Goal: Task Accomplishment & Management: Complete application form

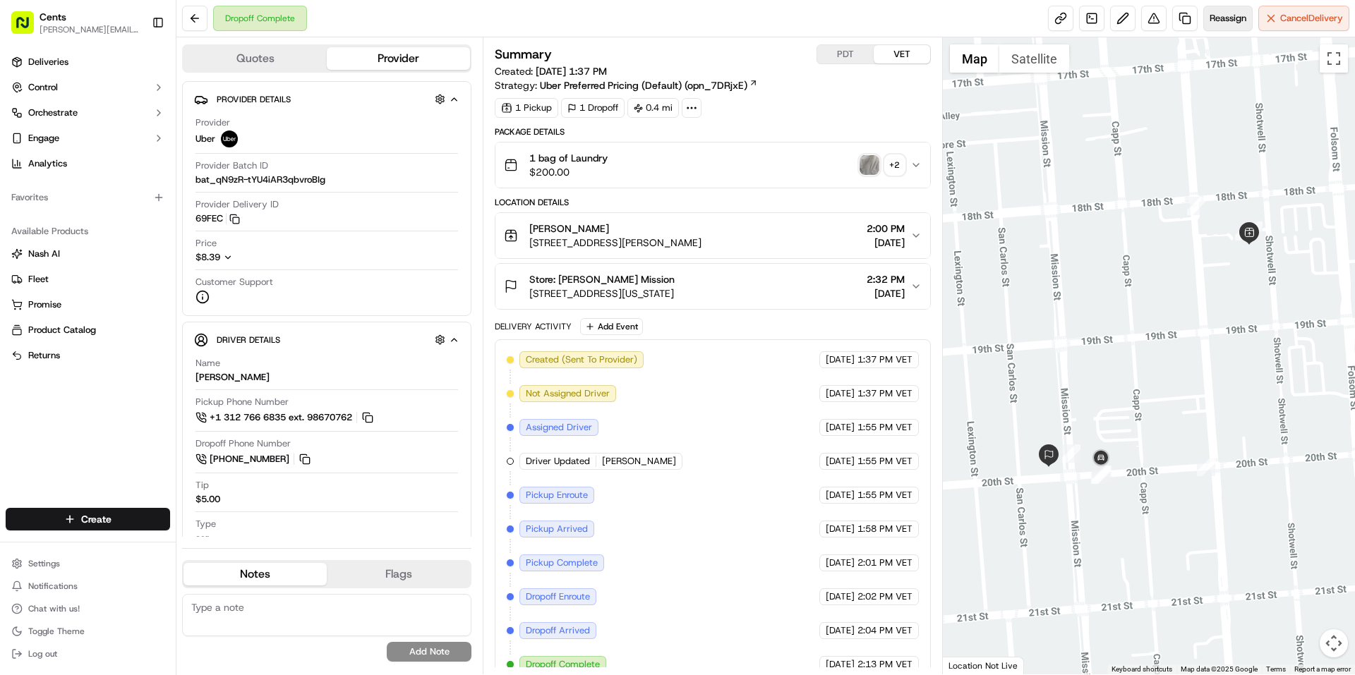
click at [1221, 18] on span "Reassign" at bounding box center [1227, 18] width 37 height 13
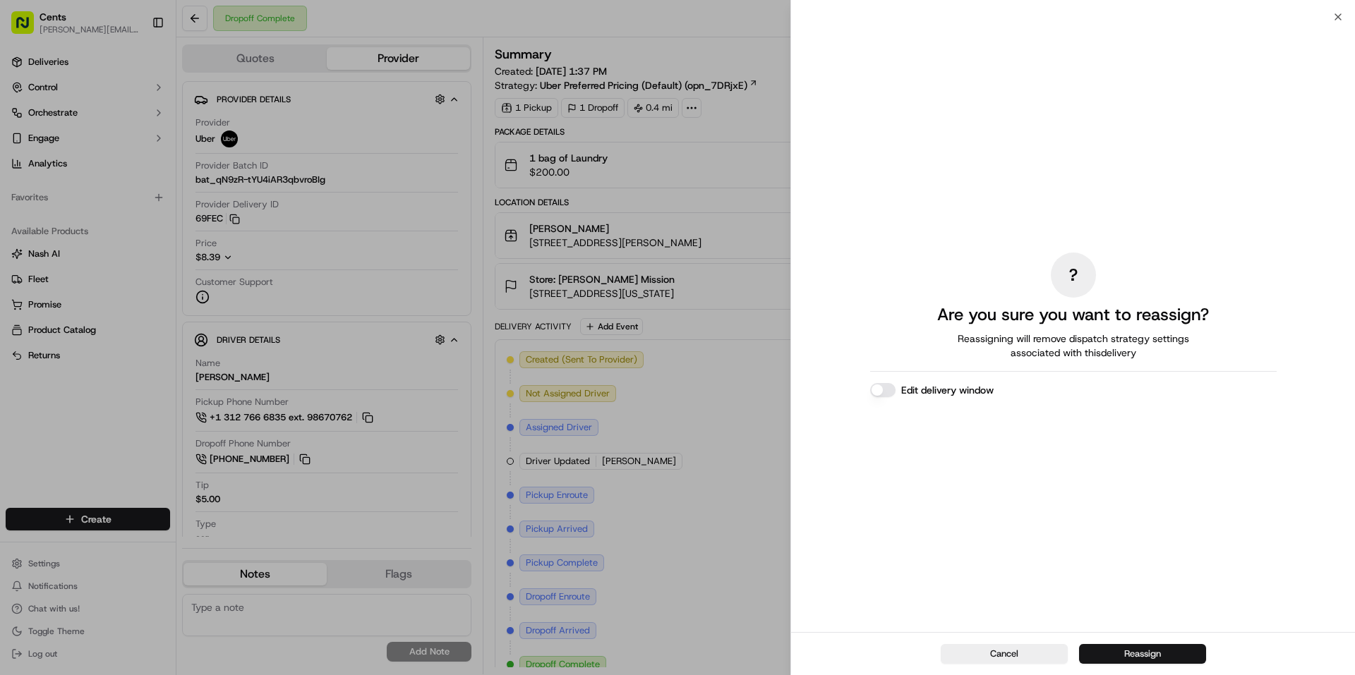
click at [1088, 658] on button "Reassign" at bounding box center [1142, 654] width 127 height 20
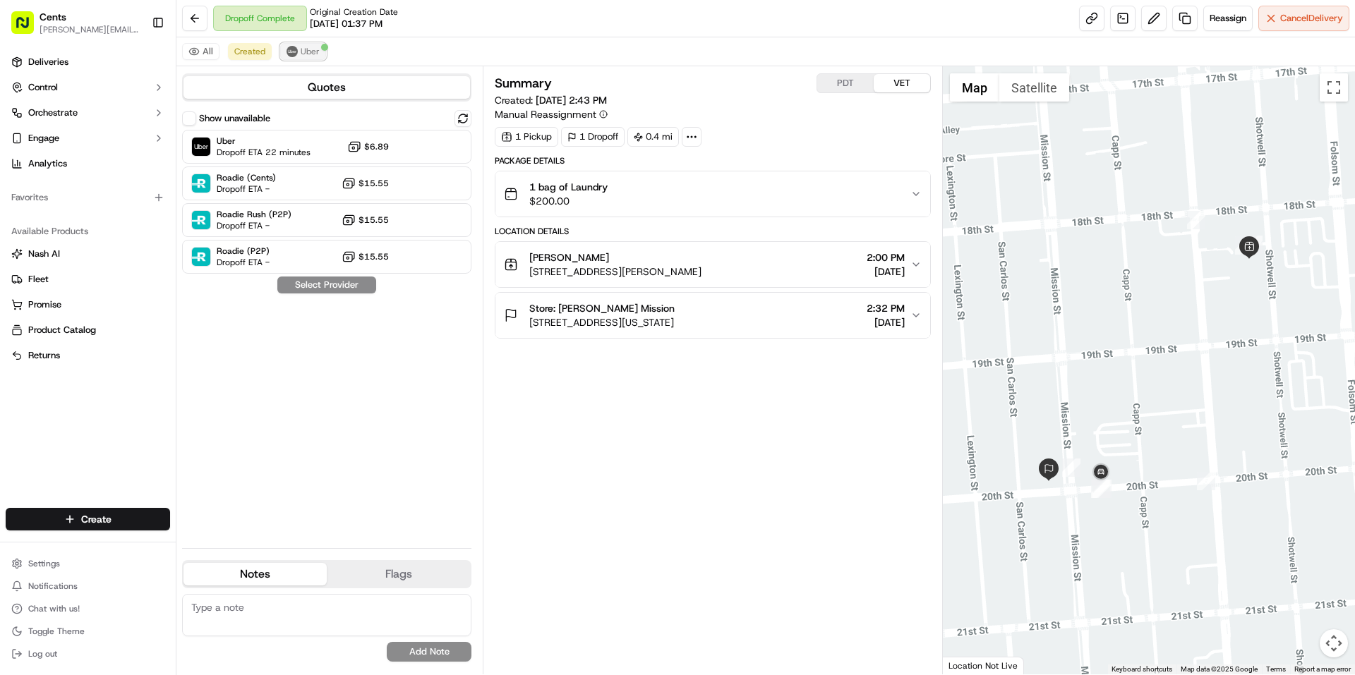
click at [310, 51] on span "Uber" at bounding box center [310, 51] width 19 height 11
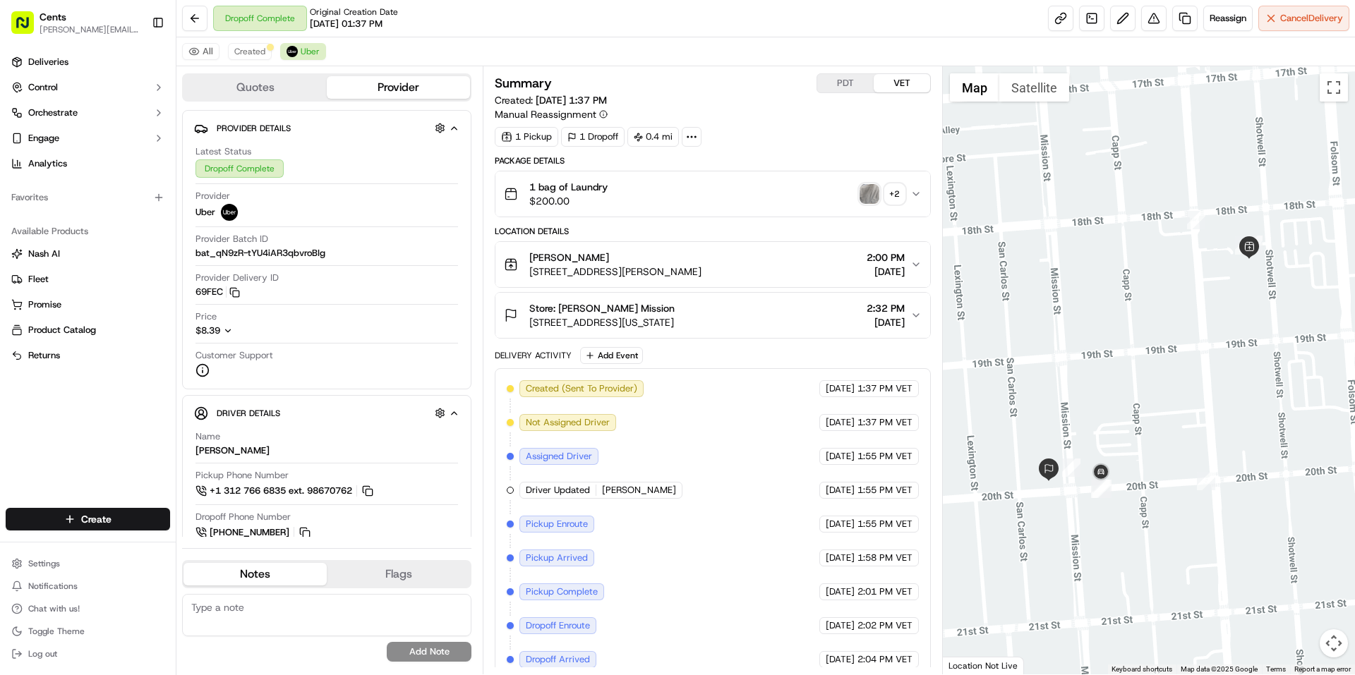
click at [644, 315] on div "Store: Laundré Mission" at bounding box center [601, 308] width 145 height 14
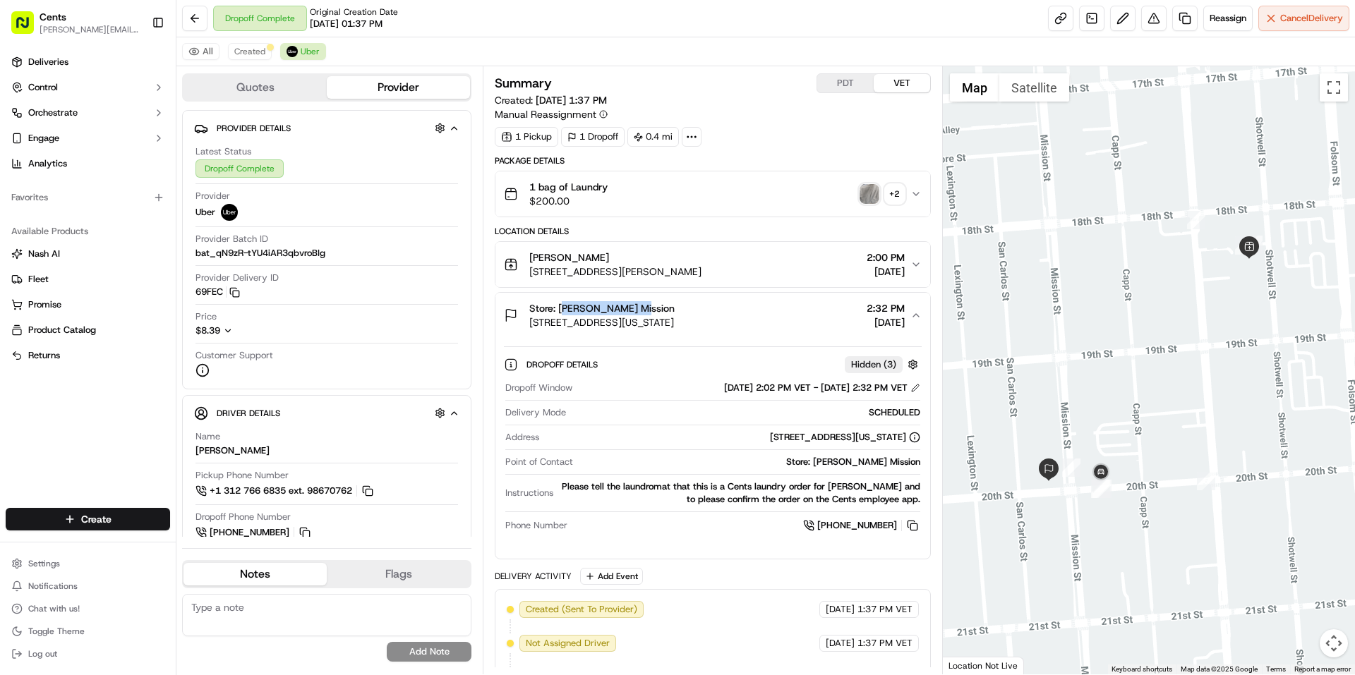
drag, startPoint x: 632, startPoint y: 306, endPoint x: 557, endPoint y: 315, distance: 75.3
click at [557, 315] on div "Store: Laundré Mission" at bounding box center [601, 308] width 145 height 14
copy span "[PERSON_NAME] Mission"
drag, startPoint x: 665, startPoint y: 434, endPoint x: 910, endPoint y: 441, distance: 244.2
click at [910, 441] on div "[STREET_ADDRESS][US_STATE]" at bounding box center [732, 437] width 375 height 13
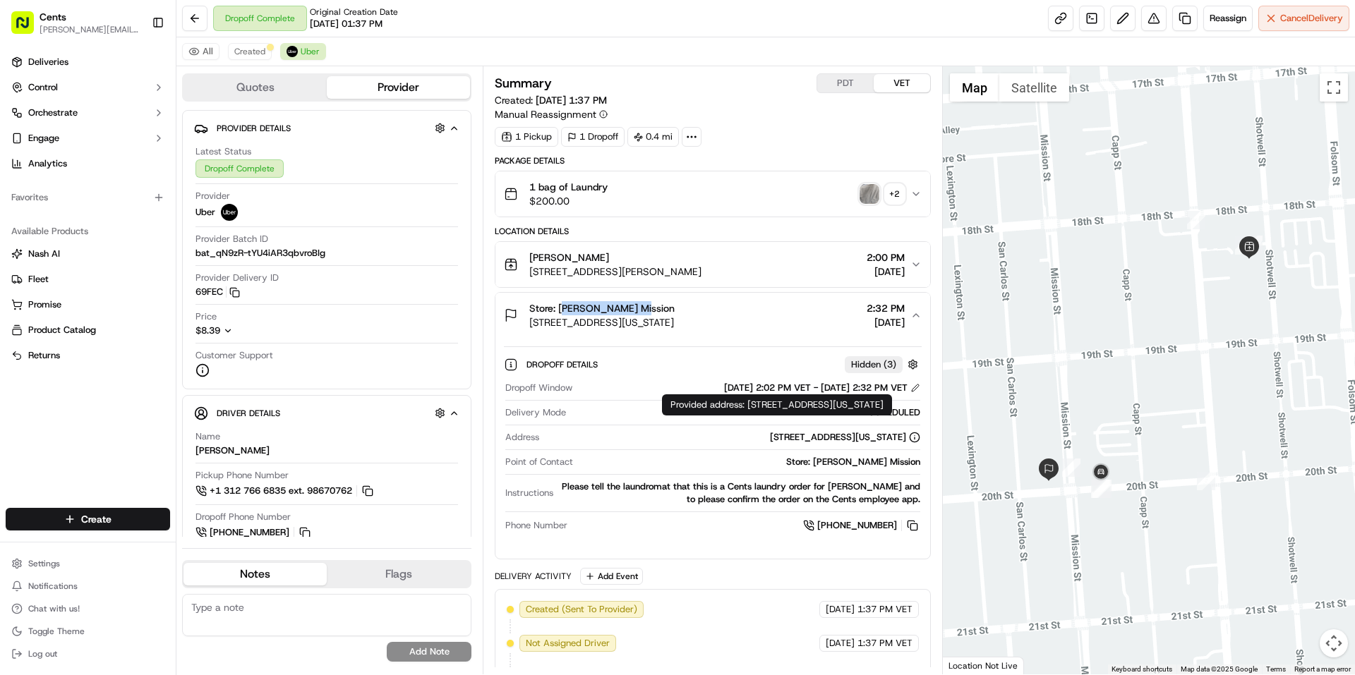
copy div "[STREET_ADDRESS][US_STATE]"
click at [913, 526] on button at bounding box center [913, 526] width 16 height 16
click at [918, 527] on button at bounding box center [913, 526] width 16 height 16
drag, startPoint x: 895, startPoint y: 538, endPoint x: 833, endPoint y: 536, distance: 62.9
click at [833, 536] on div "Dropoff Window 09/19/2025 2:02 PM VET - 09/19/2025 2:32 PM VET Delivery Mode SC…" at bounding box center [712, 457] width 417 height 163
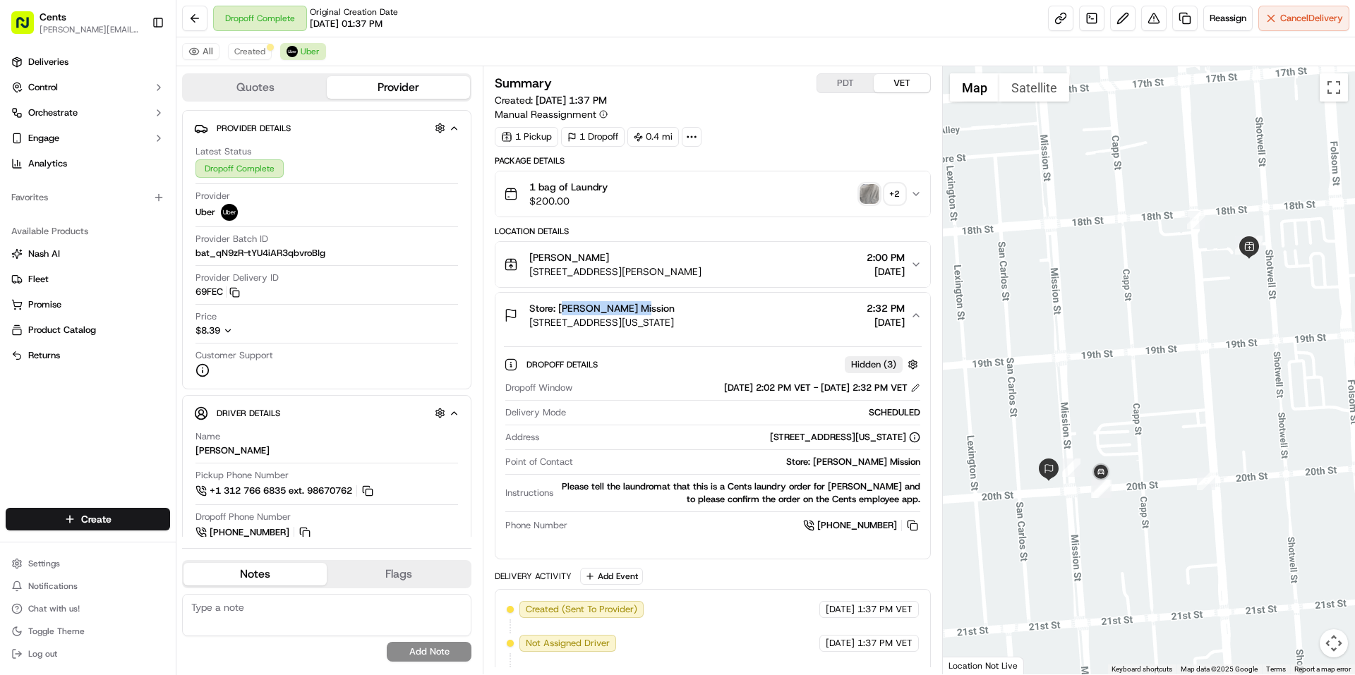
copy span "[PHONE_NUMBER]"
click at [648, 270] on span "[STREET_ADDRESS][PERSON_NAME]" at bounding box center [615, 272] width 172 height 14
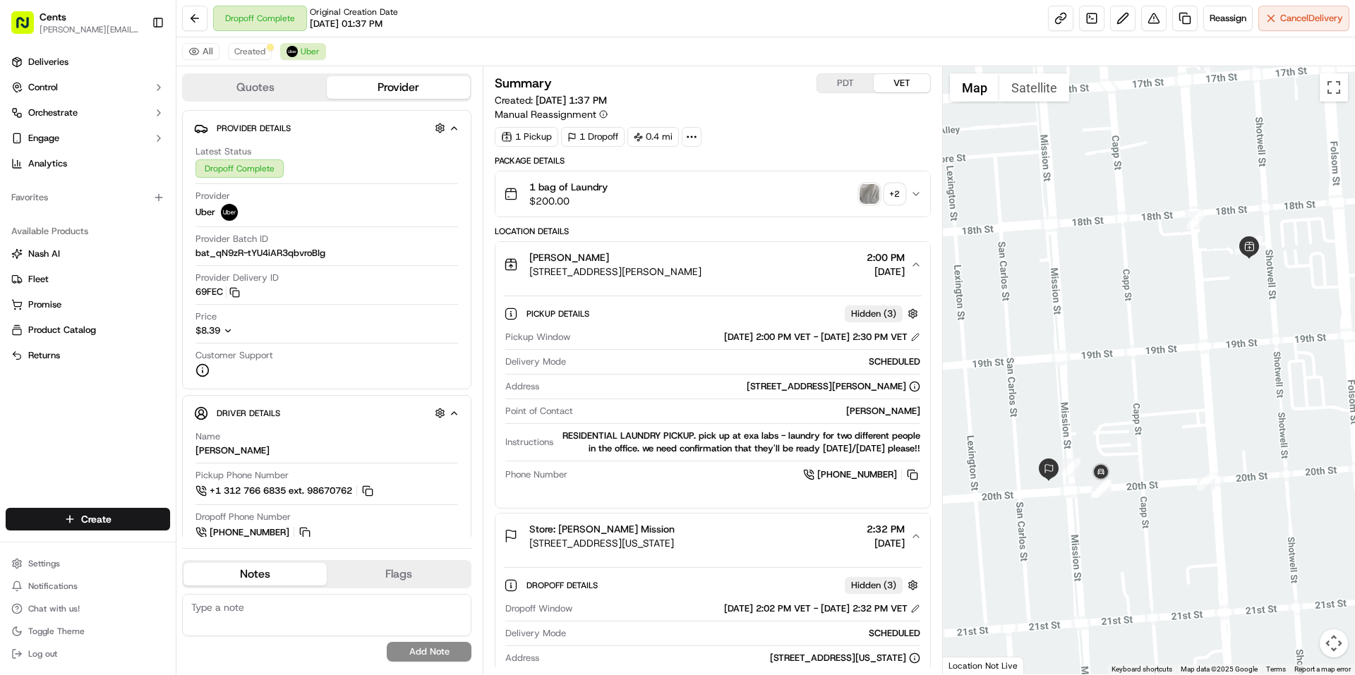
drag, startPoint x: 840, startPoint y: 415, endPoint x: 929, endPoint y: 412, distance: 88.2
click at [929, 412] on div "Pickup Details Hidden ( 3 ) Pickup Window 09/19/2025 2:00 PM VET - 09/19/2025 2…" at bounding box center [712, 392] width 434 height 210
copy div "[PERSON_NAME]"
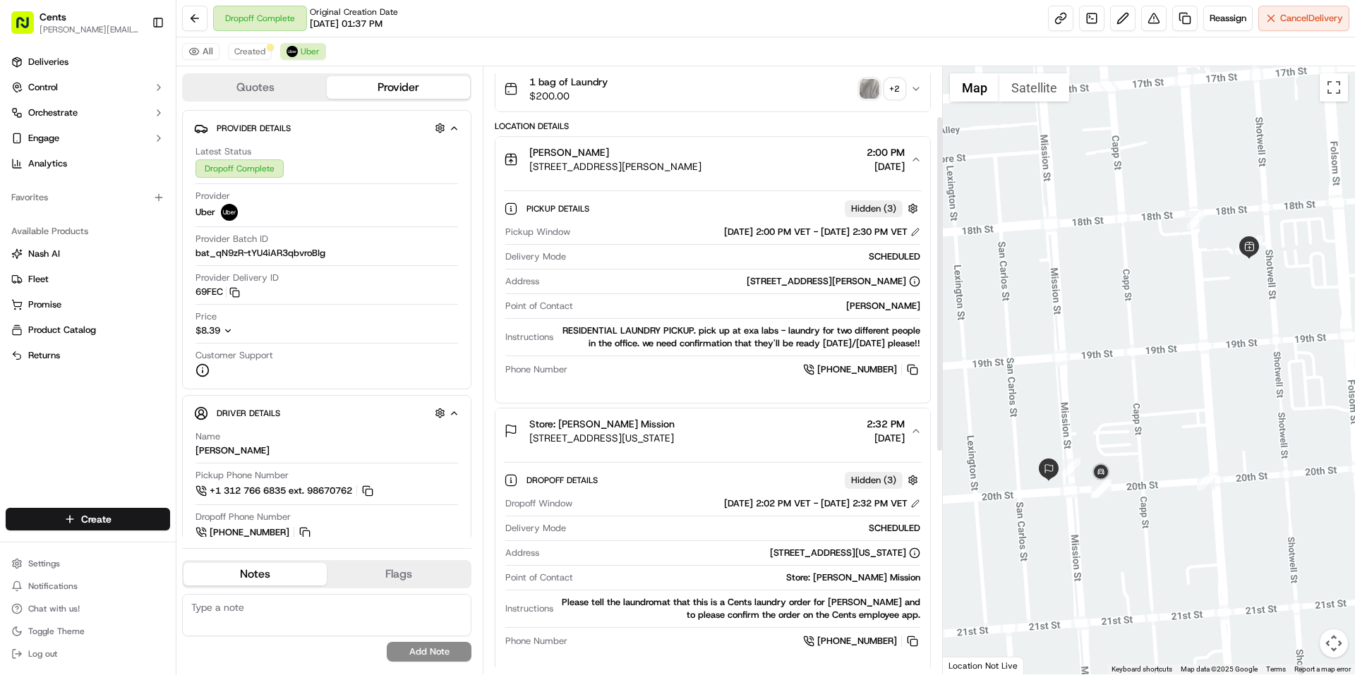
scroll to position [90, 0]
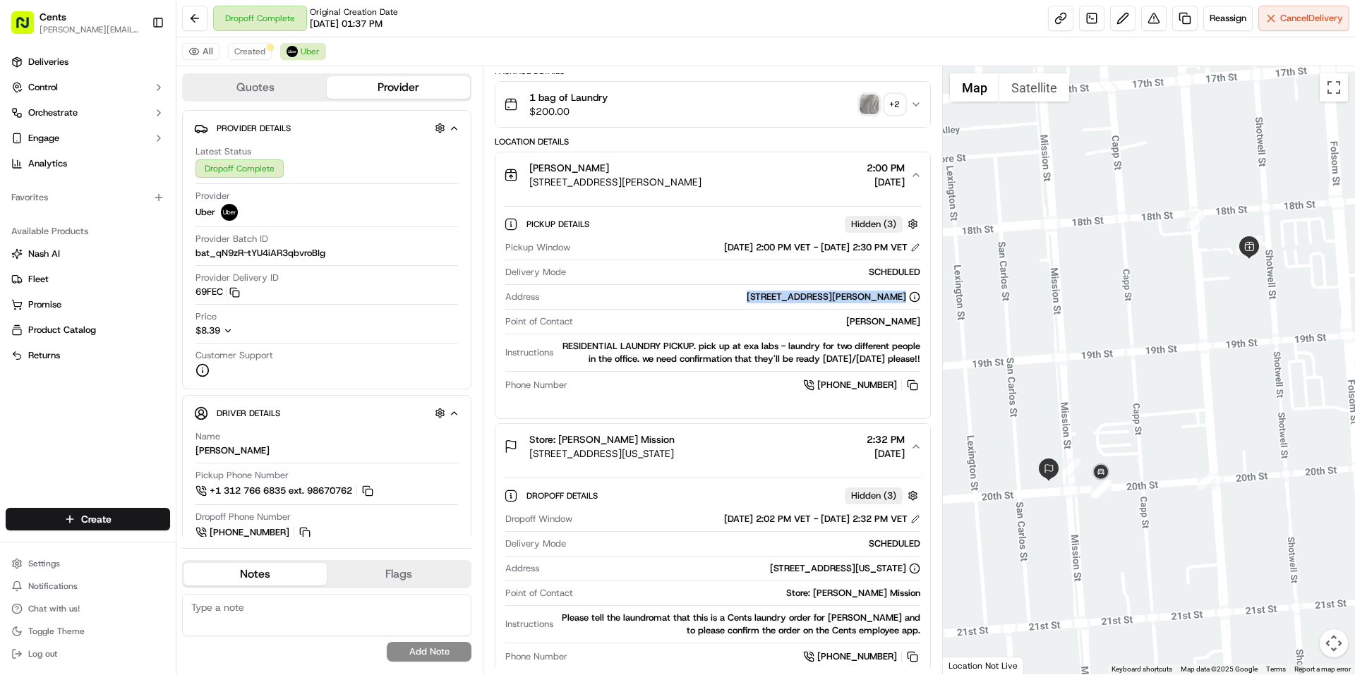
drag, startPoint x: 687, startPoint y: 298, endPoint x: 902, endPoint y: 304, distance: 216.0
click at [902, 304] on div "Address 430 Shotwell Street, San Francisco, CA 94110, US" at bounding box center [712, 300] width 414 height 19
copy div "[STREET_ADDRESS][PERSON_NAME]"
drag, startPoint x: 895, startPoint y: 397, endPoint x: 833, endPoint y: 401, distance: 62.3
click at [833, 401] on div "Pickup Details Hidden ( 3 ) Pickup Window 09/19/2025 2:00 PM VET - 09/19/2025 2…" at bounding box center [712, 303] width 434 height 210
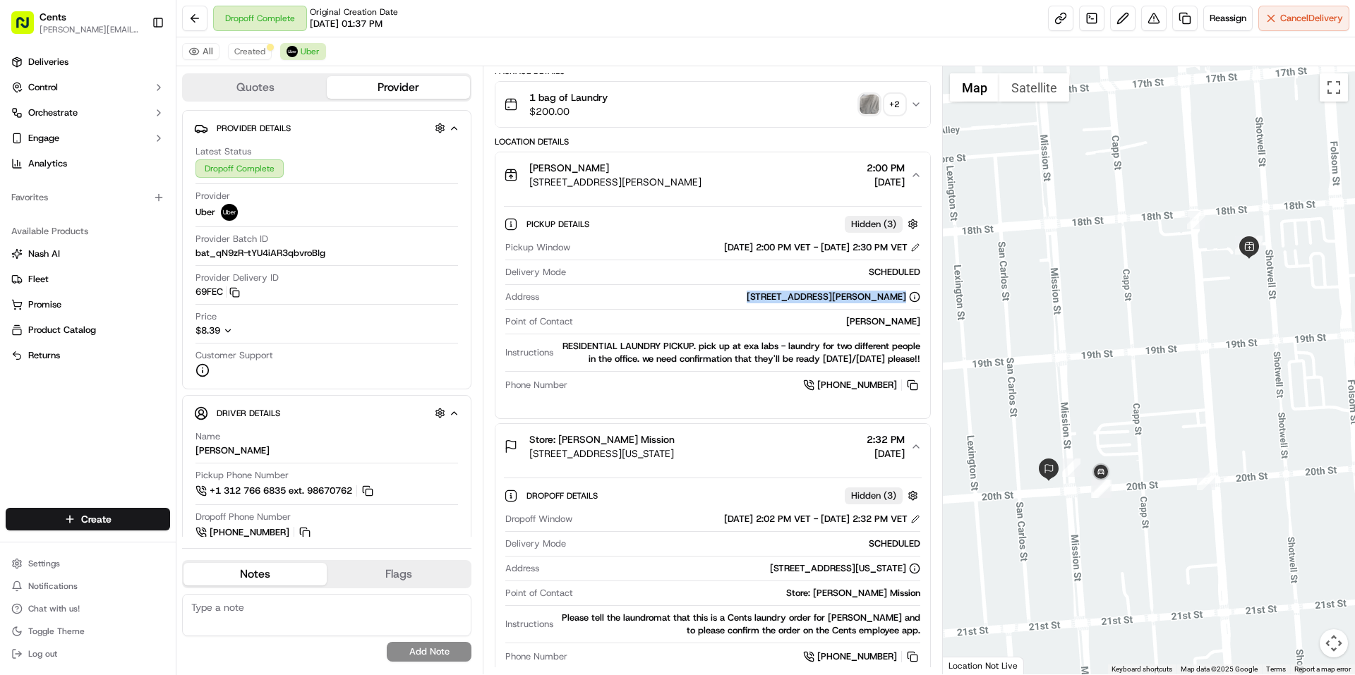
copy span "[PHONE_NUMBER]"
click at [565, 104] on span "1 bag of Laundry" at bounding box center [568, 97] width 78 height 14
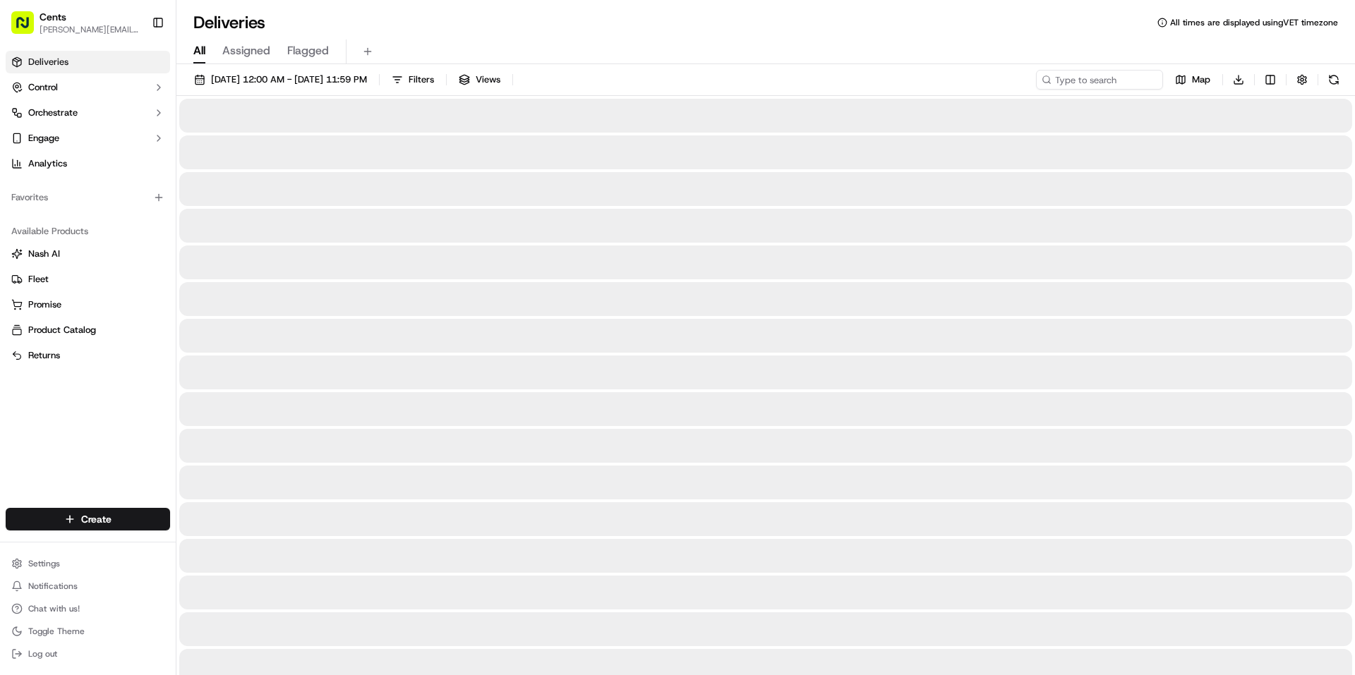
click at [133, 531] on div "Create" at bounding box center [88, 519] width 176 height 34
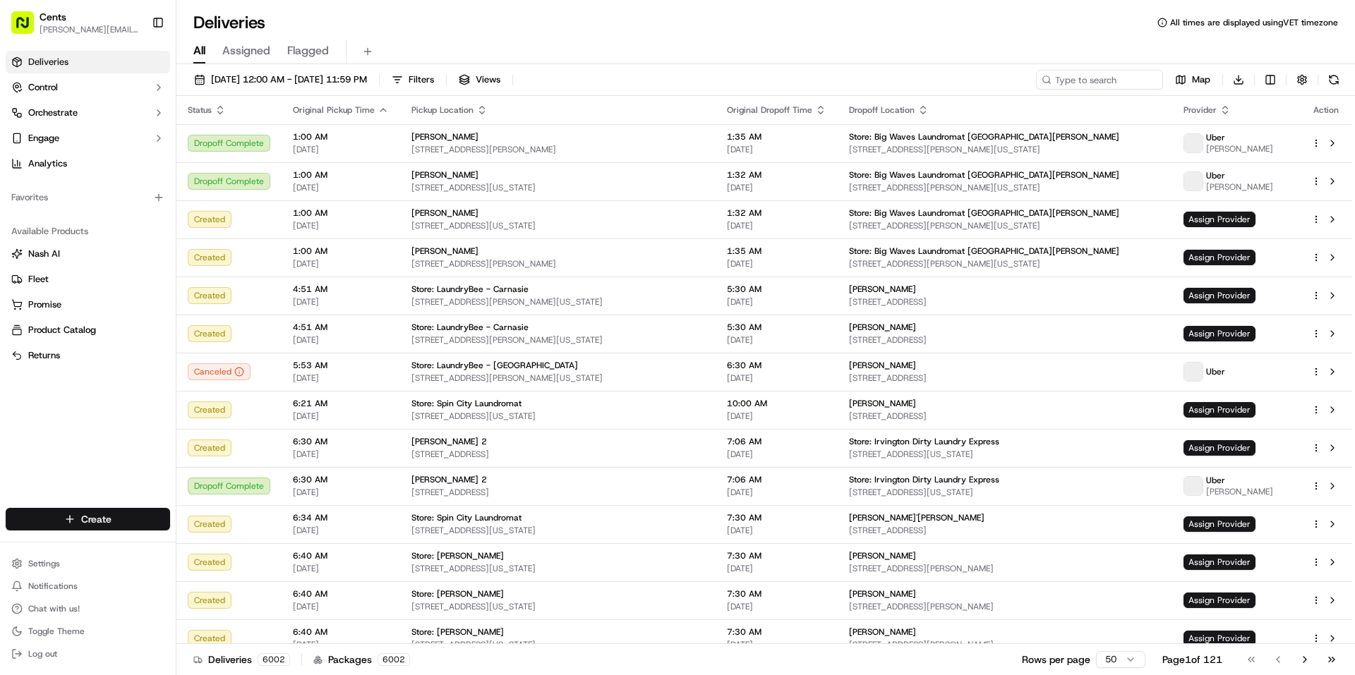
click at [141, 523] on html "Cents [EMAIL_ADDRESS][PERSON_NAME][DOMAIN_NAME] Toggle Sidebar Deliveries Contr…" at bounding box center [677, 337] width 1355 height 675
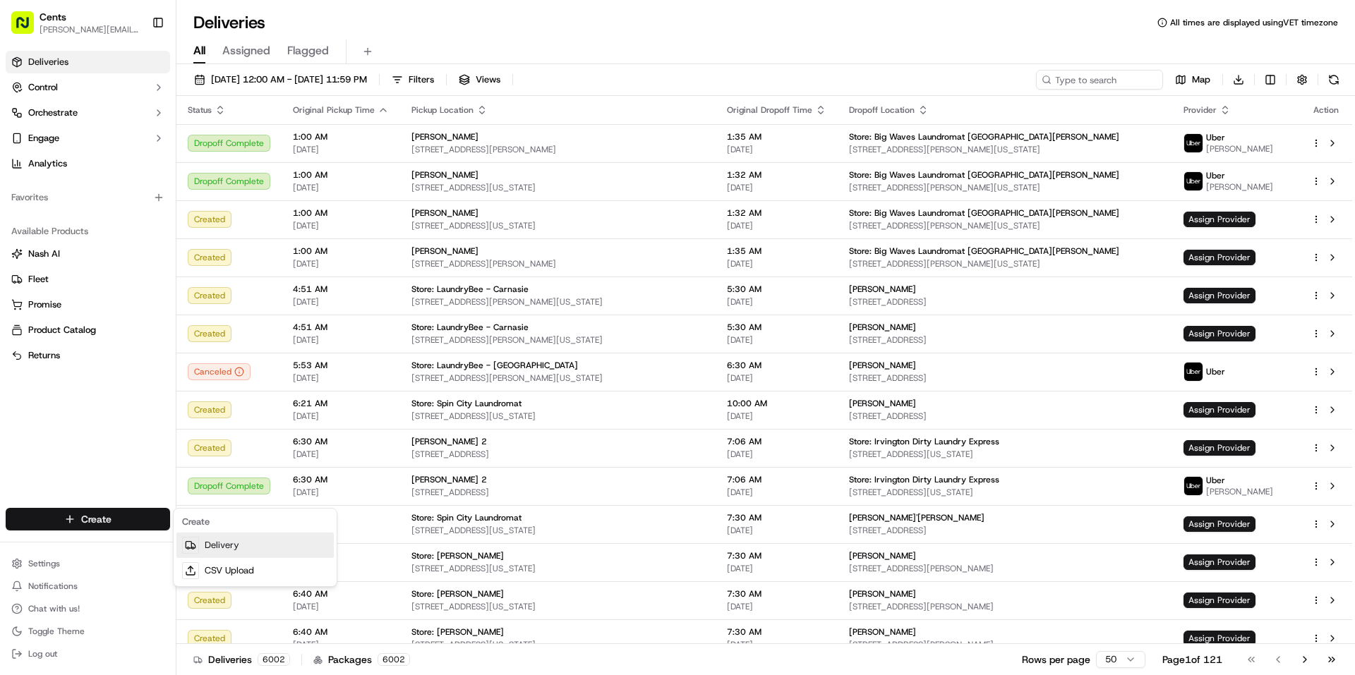
click at [230, 544] on link "Delivery" at bounding box center [254, 545] width 157 height 25
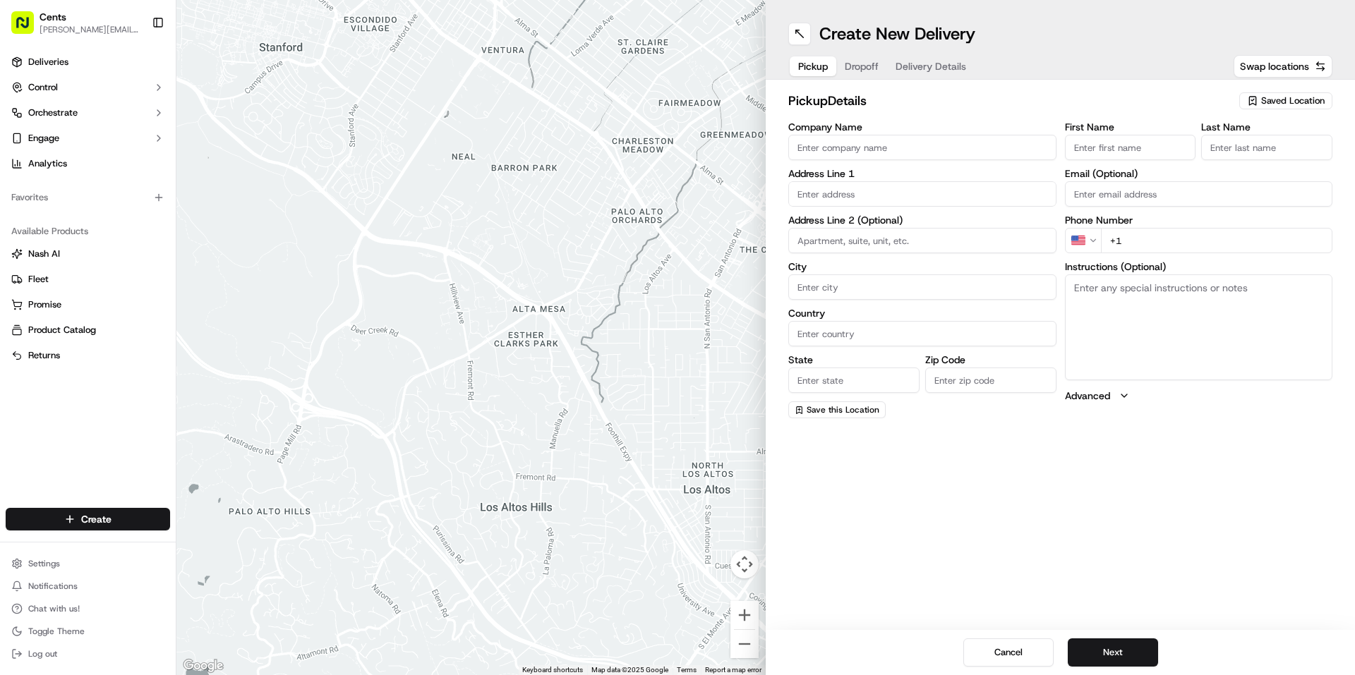
click at [837, 154] on input "Company Name" at bounding box center [922, 147] width 268 height 25
paste input "[PERSON_NAME] Mission"
type input "[PERSON_NAME] Mission"
click at [833, 198] on input "text" at bounding box center [922, 193] width 268 height 25
paste input "[STREET_ADDRESS][US_STATE]"
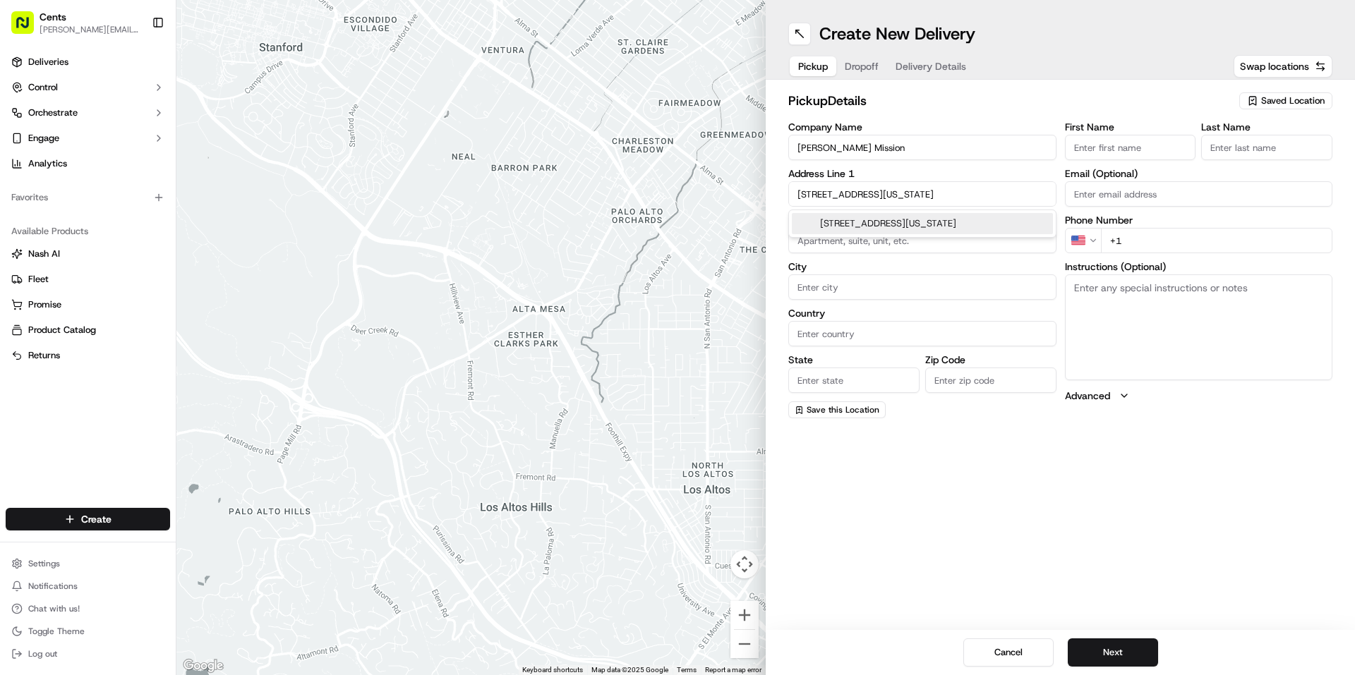
click at [858, 221] on div "[STREET_ADDRESS][US_STATE]" at bounding box center [922, 223] width 261 height 21
type input "[STREET_ADDRESS]"
type input "[GEOGRAPHIC_DATA]"
type input "CA"
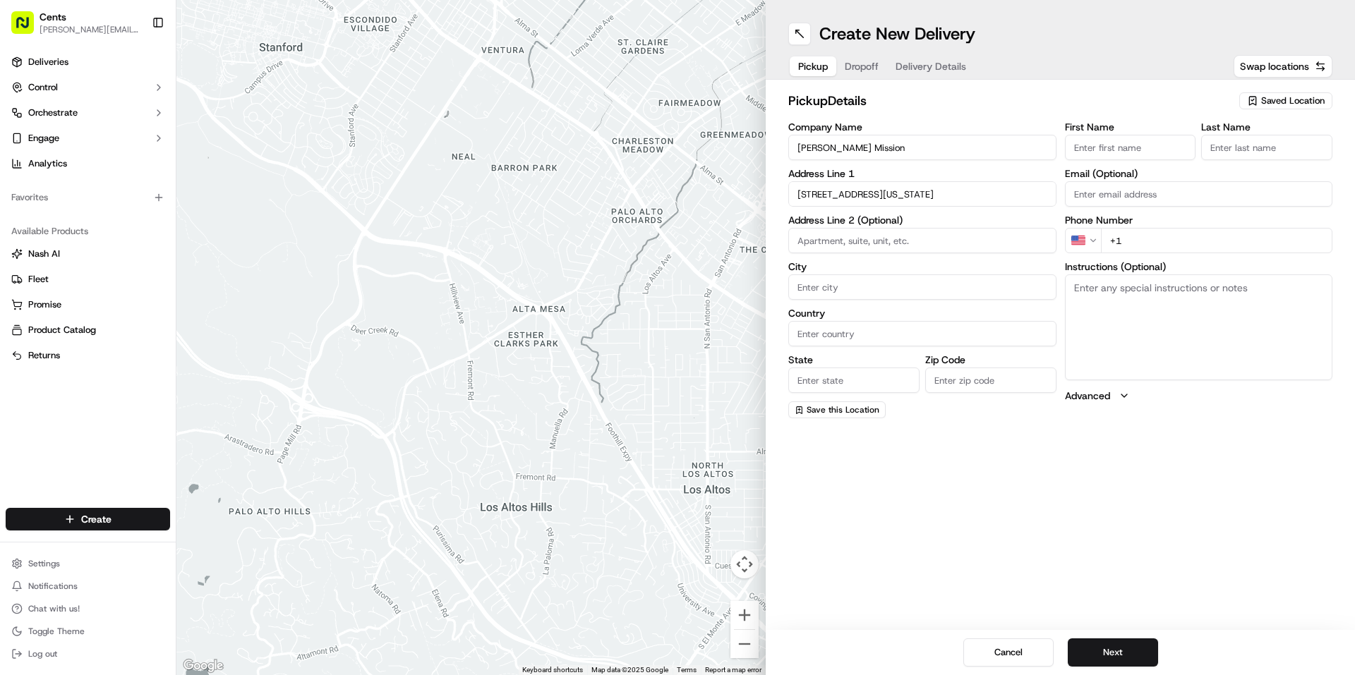
type input "94110"
type input "[STREET_ADDRESS]"
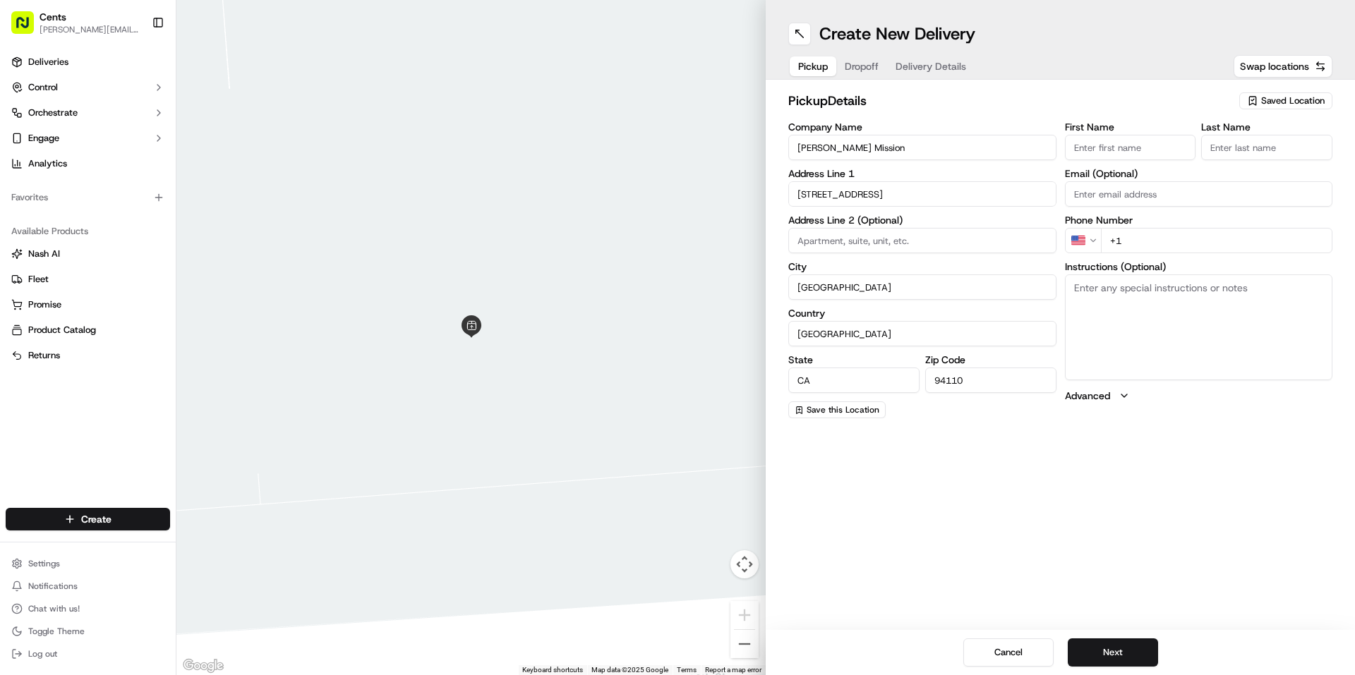
click at [1149, 243] on input "+1" at bounding box center [1217, 240] width 232 height 25
paste input "tel"
paste input "[PHONE_NUMBER]"
type input "[PHONE_NUMBER]"
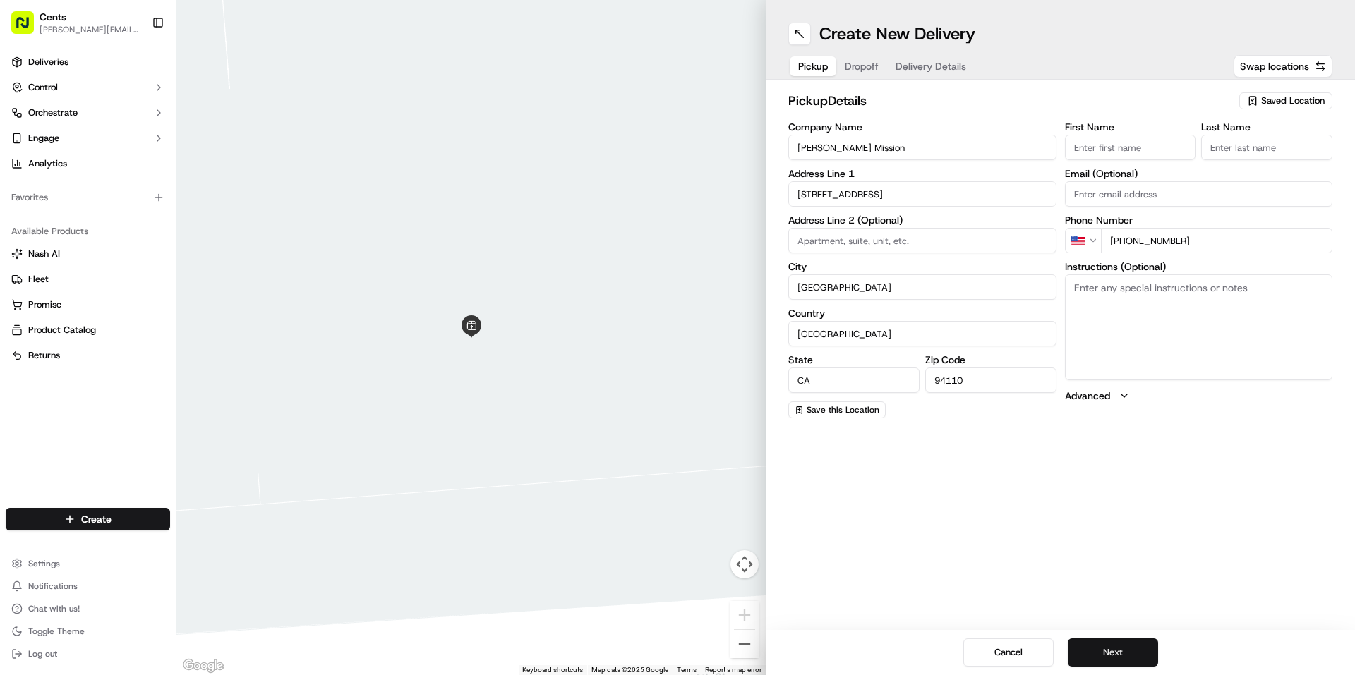
click at [1118, 658] on button "Next" at bounding box center [1113, 653] width 90 height 28
click at [828, 139] on input "Company Name" at bounding box center [922, 147] width 268 height 25
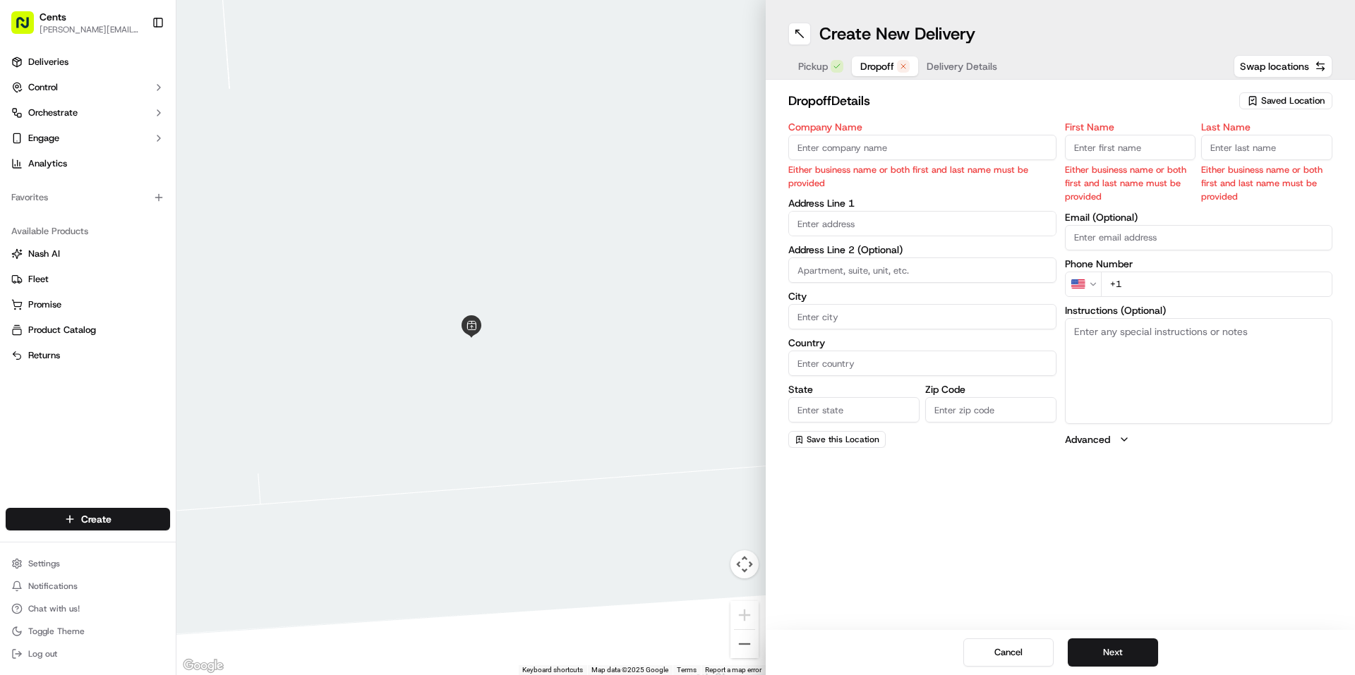
click at [1152, 140] on input "First Name" at bounding box center [1130, 147] width 131 height 25
paste input "[PERSON_NAME]"
type input "[PERSON_NAME]"
click at [1228, 145] on input "Last Name" at bounding box center [1266, 147] width 131 height 25
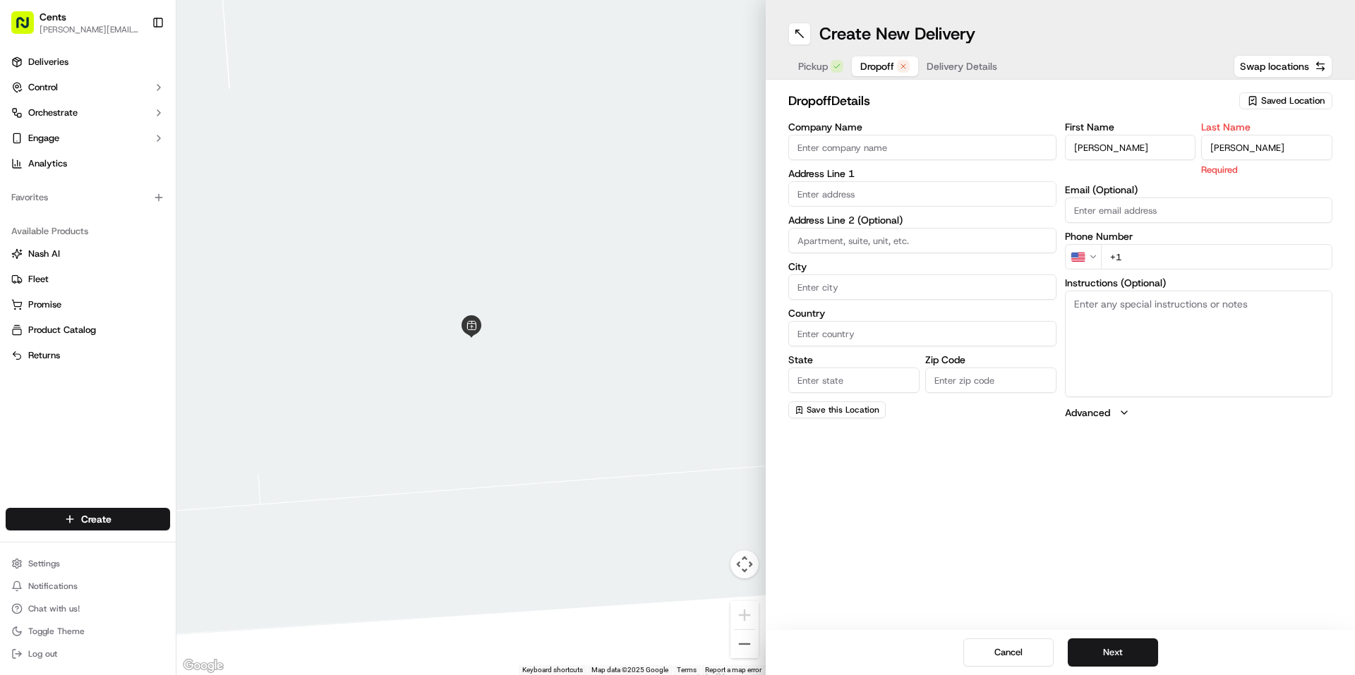
type input "[PERSON_NAME]"
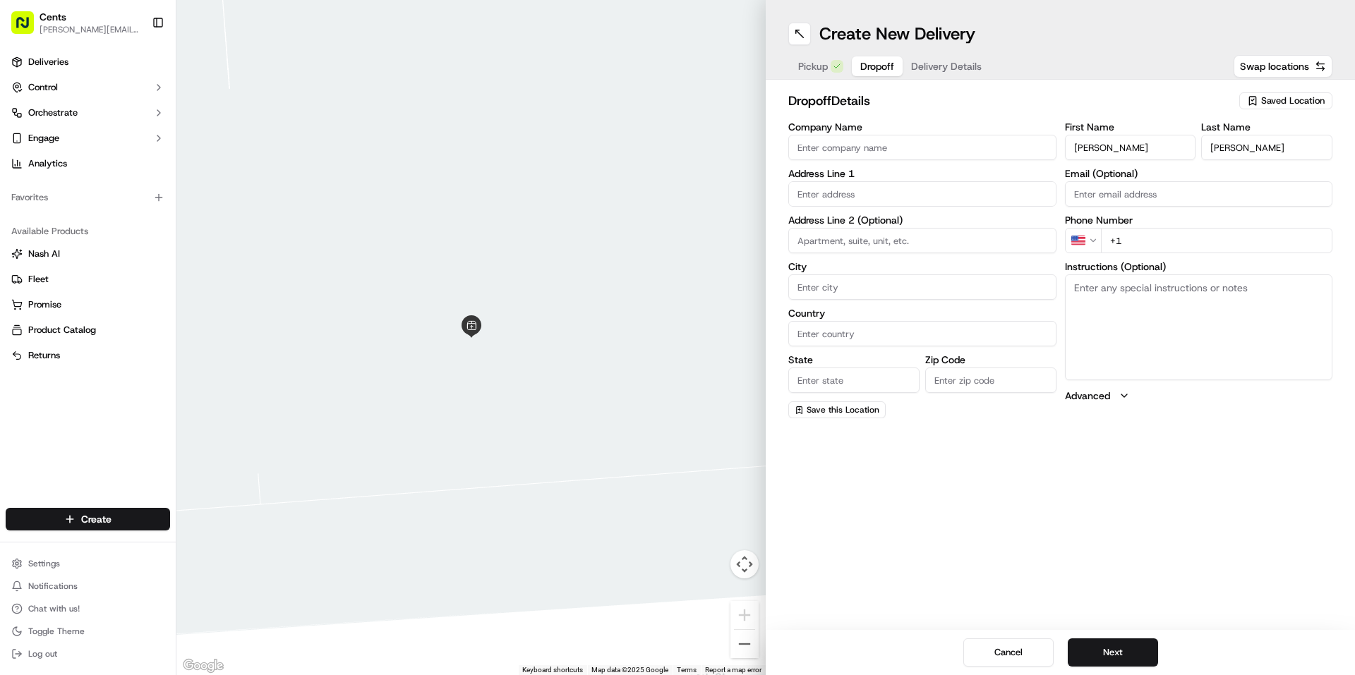
click at [1162, 152] on input "[PERSON_NAME]" at bounding box center [1130, 147] width 131 height 25
type input "[PERSON_NAME]"
click at [838, 201] on input "text" at bounding box center [922, 193] width 268 height 25
paste input "[STREET_ADDRESS][PERSON_NAME]"
click at [868, 223] on div "[STREET_ADDRESS][PERSON_NAME]" at bounding box center [922, 223] width 261 height 21
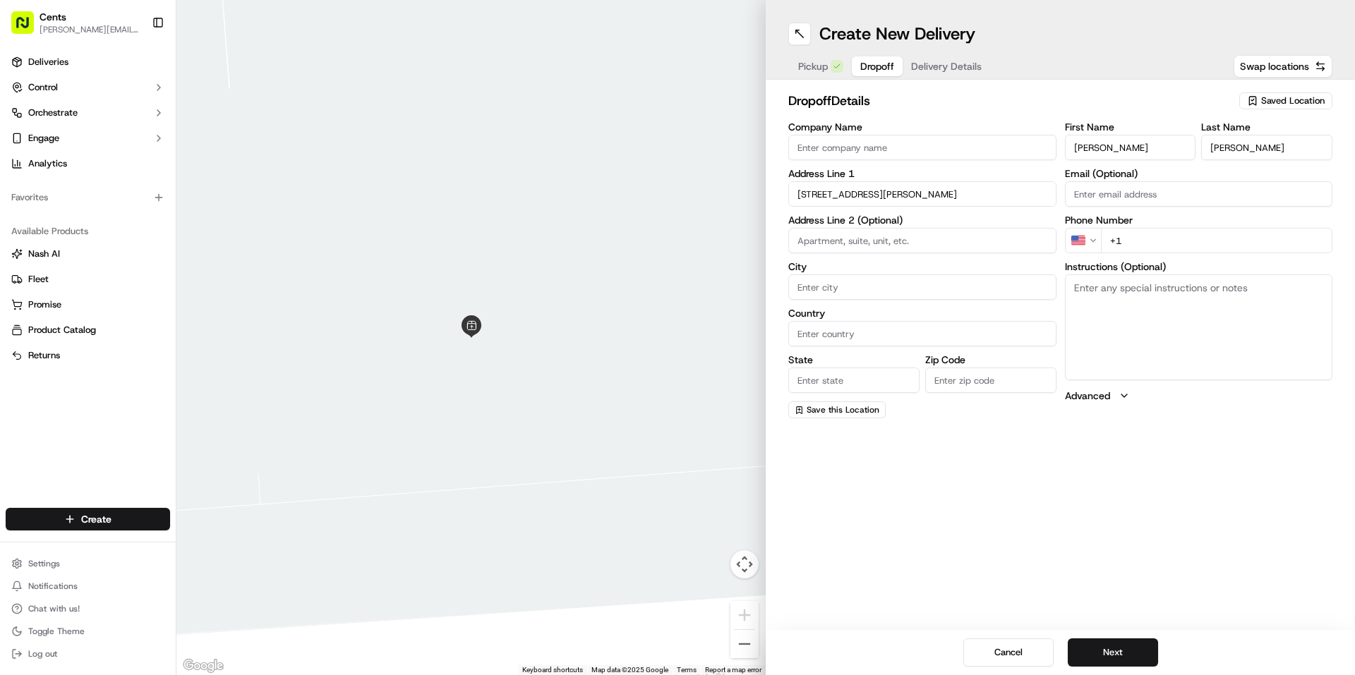
type input "[STREET_ADDRESS][PERSON_NAME]"
type input "[GEOGRAPHIC_DATA]"
type input "CA"
type input "94110"
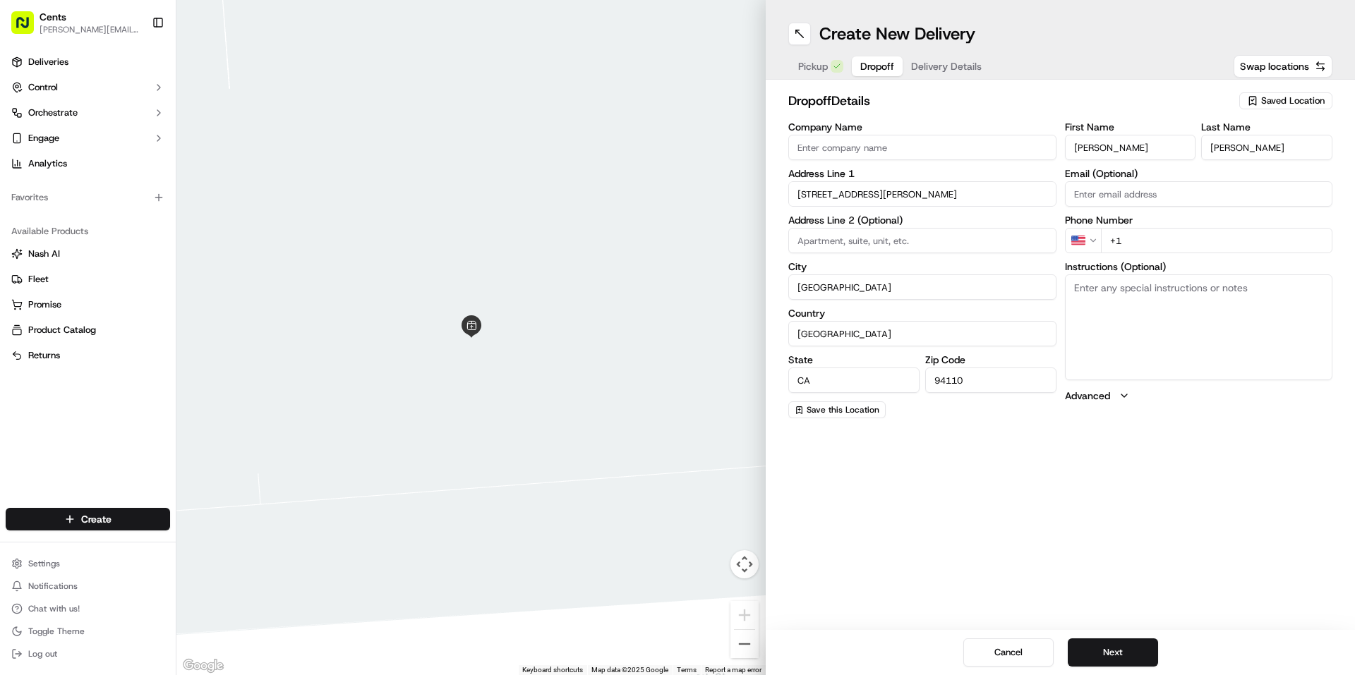
type input "[STREET_ADDRESS][PERSON_NAME]"
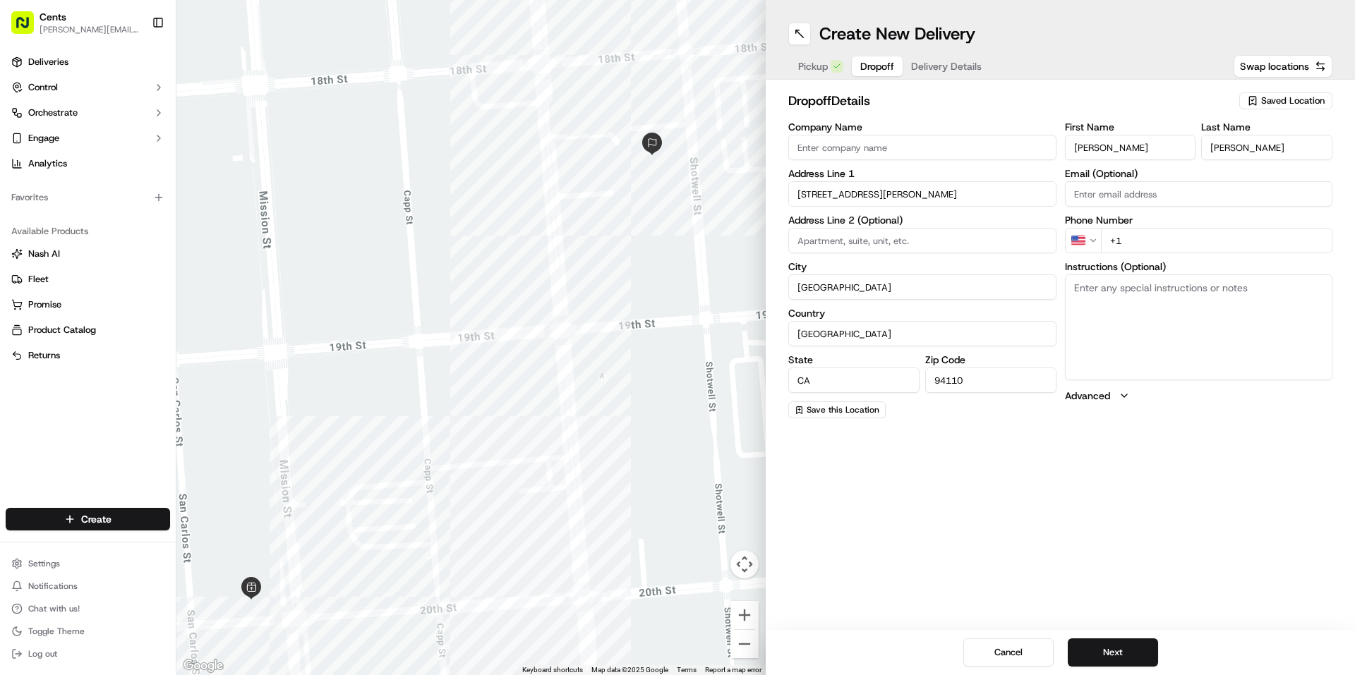
click at [1142, 243] on input "+1" at bounding box center [1217, 240] width 232 height 25
paste input "[PHONE_NUMBER]"
type input "[PHONE_NUMBER]"
click at [1095, 638] on div "Cancel Next" at bounding box center [1060, 652] width 589 height 45
click at [1095, 656] on button "Next" at bounding box center [1113, 653] width 90 height 28
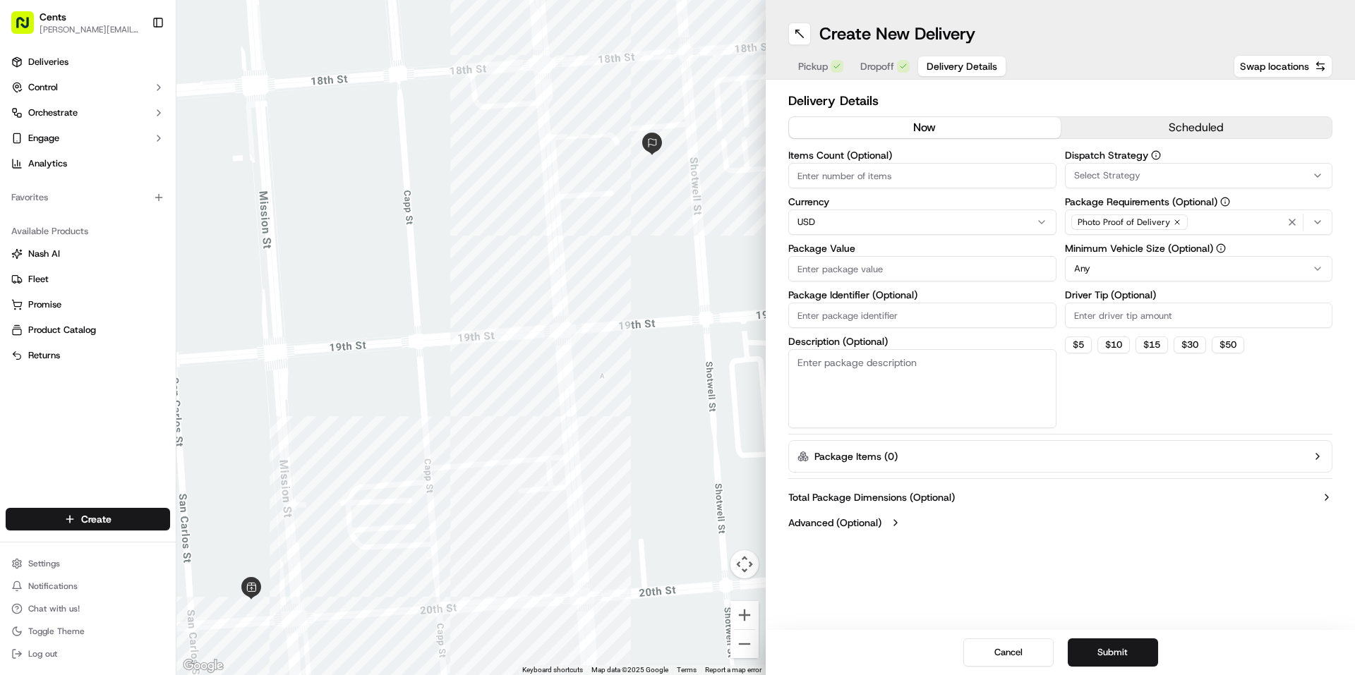
click at [869, 179] on input "Items Count (Optional)" at bounding box center [922, 175] width 268 height 25
type input "1"
click at [847, 267] on input "Package Value" at bounding box center [922, 268] width 268 height 25
type input "200"
click at [845, 312] on input "Package Identifier (Optional)" at bounding box center [922, 315] width 268 height 25
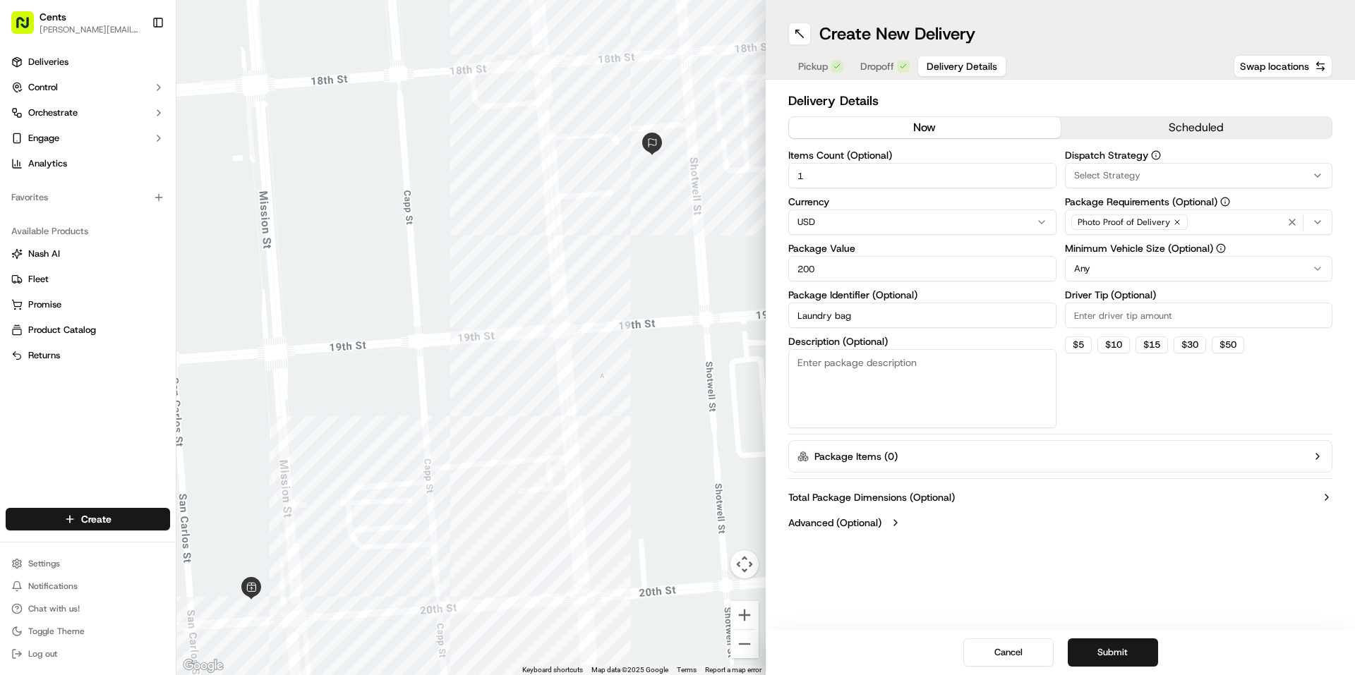
type input "Laundry bag"
click at [854, 408] on textarea "Description (Optional)" at bounding box center [922, 388] width 268 height 79
type textarea "1 bag of laundry"
click at [1315, 222] on icon "button" at bounding box center [1317, 222] width 11 height 11
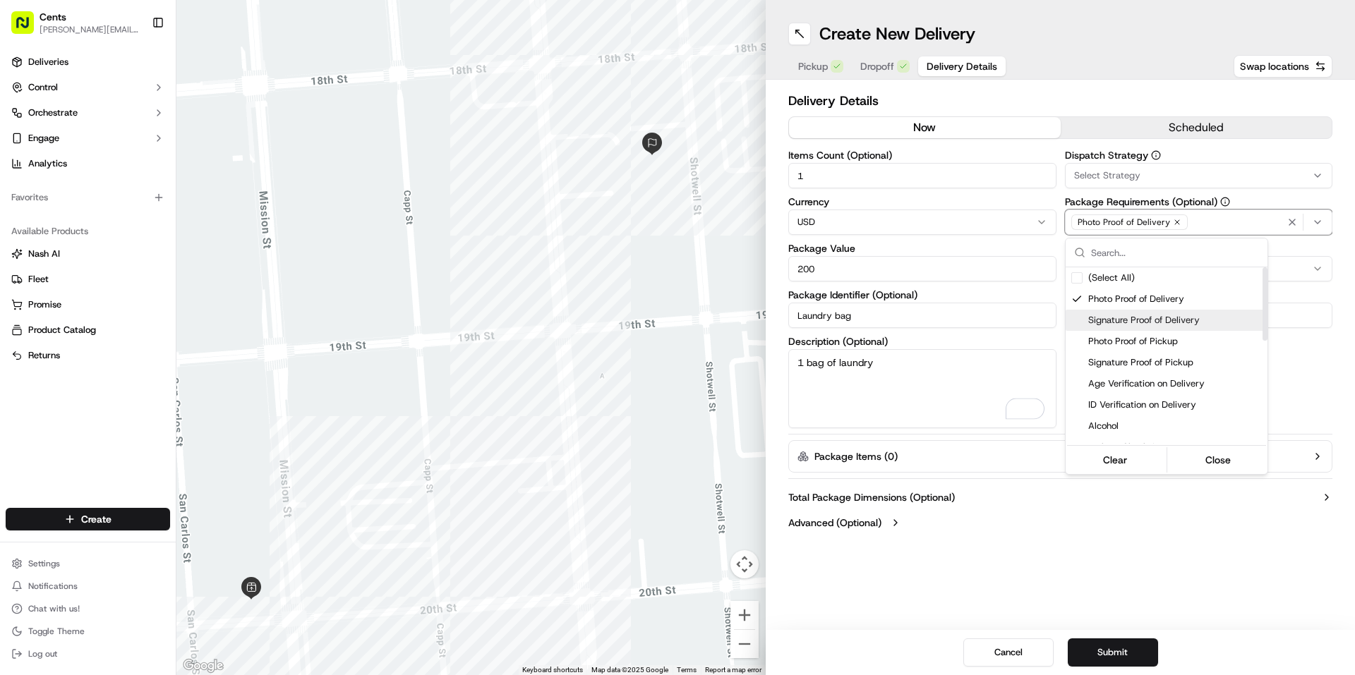
click at [1203, 322] on span "Signature Proof of Delivery" at bounding box center [1175, 320] width 174 height 13
click at [1194, 341] on span "Photo Proof of Pickup" at bounding box center [1175, 341] width 174 height 13
click at [1202, 325] on span "Signature Proof of Delivery" at bounding box center [1175, 320] width 174 height 13
click at [1202, 462] on button "Close" at bounding box center [1218, 460] width 97 height 20
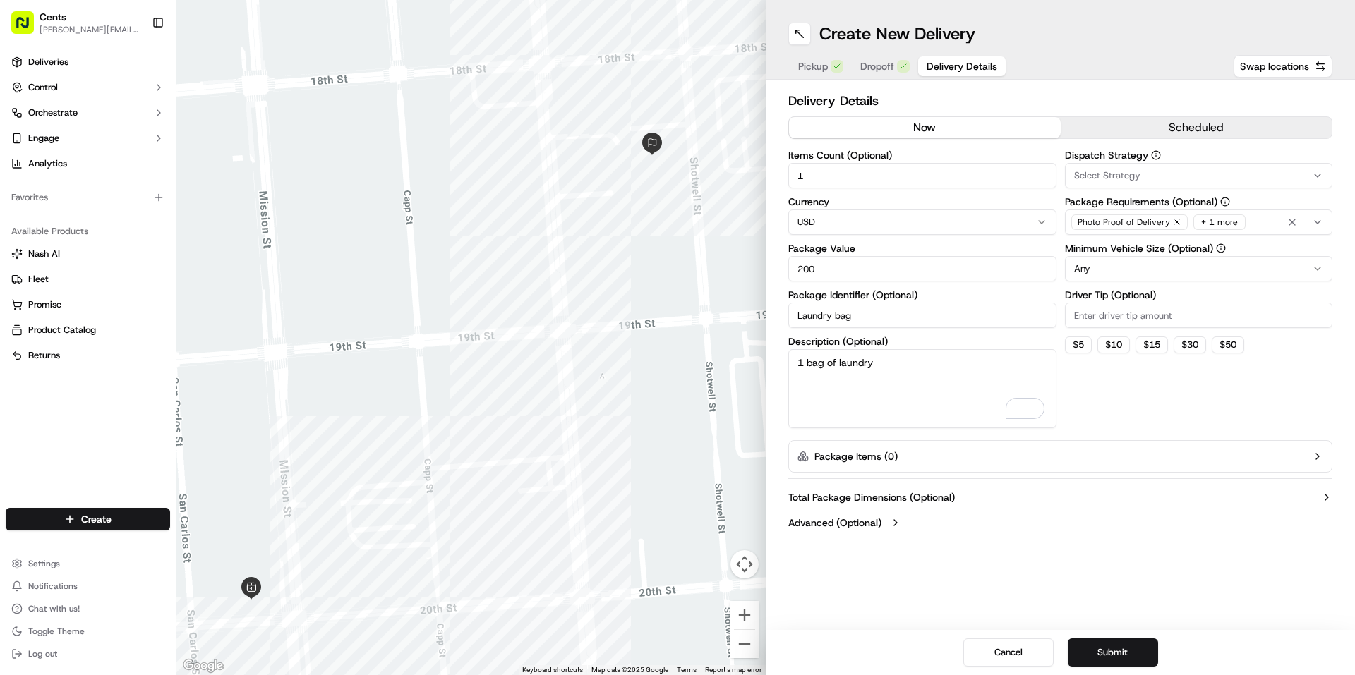
click at [1111, 171] on span "Select Strategy" at bounding box center [1107, 175] width 66 height 13
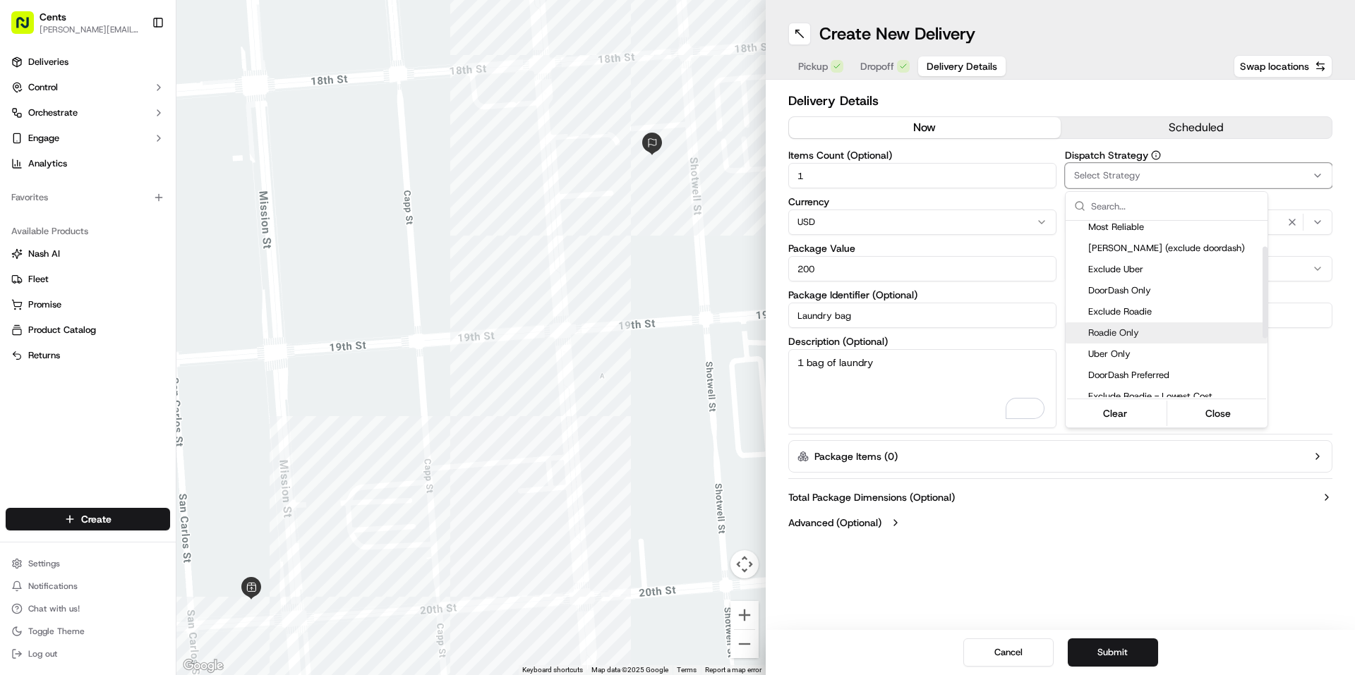
scroll to position [65, 0]
click at [1168, 337] on span "Uber Only" at bounding box center [1175, 336] width 174 height 13
click at [1200, 536] on html "Cents [EMAIL_ADDRESS][PERSON_NAME][DOMAIN_NAME] Toggle Sidebar Deliveries Contr…" at bounding box center [677, 337] width 1355 height 675
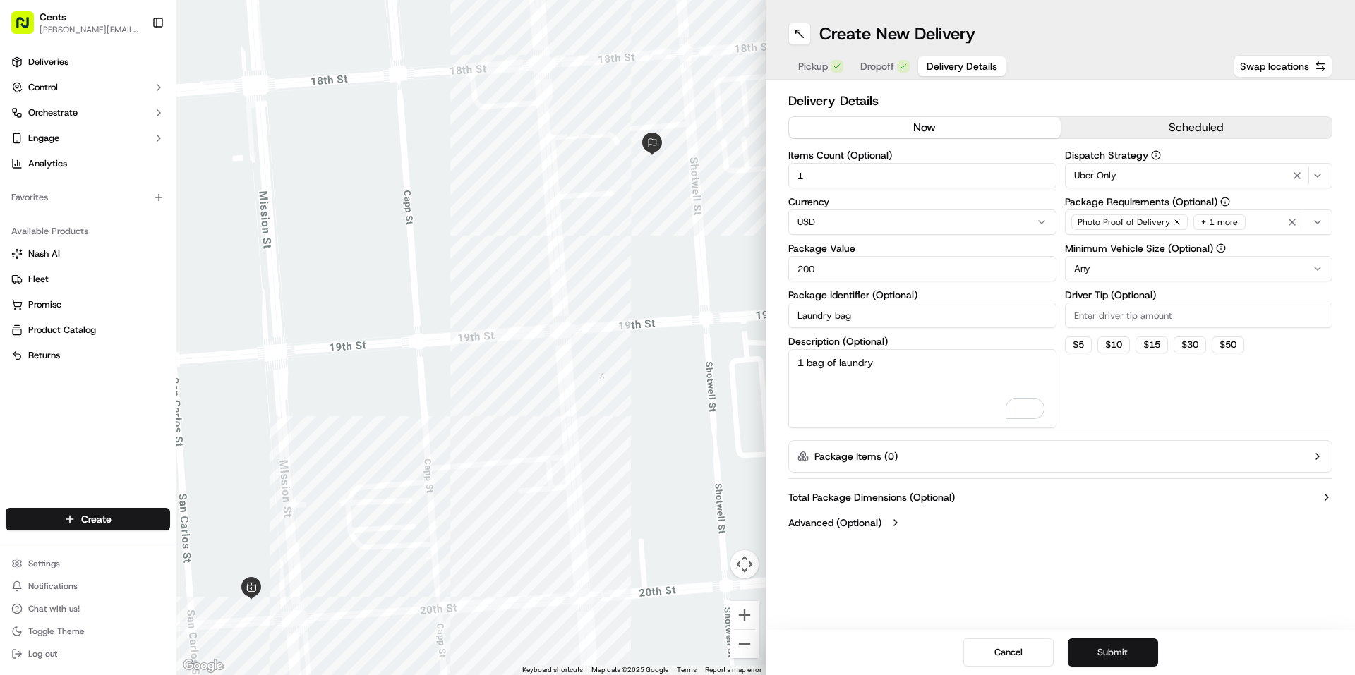
click at [1112, 646] on button "Submit" at bounding box center [1113, 653] width 90 height 28
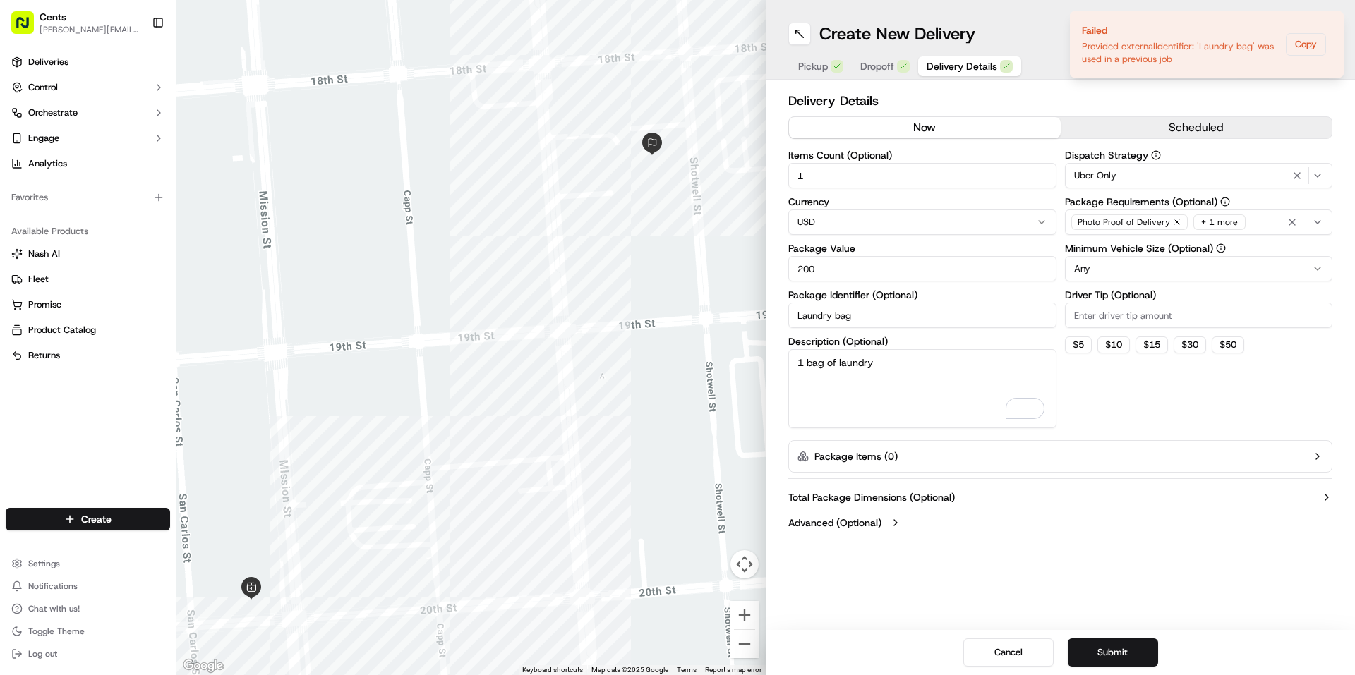
click at [893, 320] on input "Laundry bag" at bounding box center [922, 315] width 268 height 25
type input "L"
type input "B"
click at [1140, 661] on button "Submit" at bounding box center [1113, 653] width 90 height 28
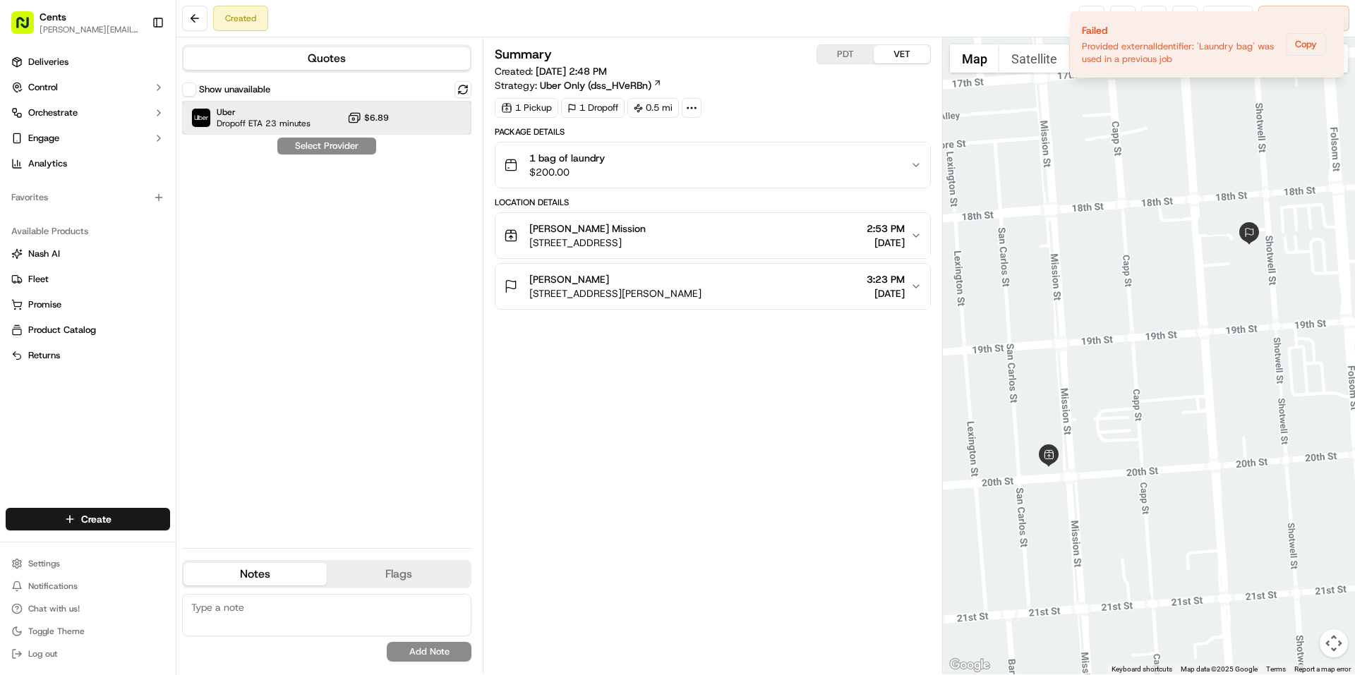
click at [435, 128] on div "Uber Dropoff ETA 23 minutes $6.89" at bounding box center [326, 118] width 289 height 34
click at [356, 149] on button "Assign Provider" at bounding box center [327, 146] width 100 height 17
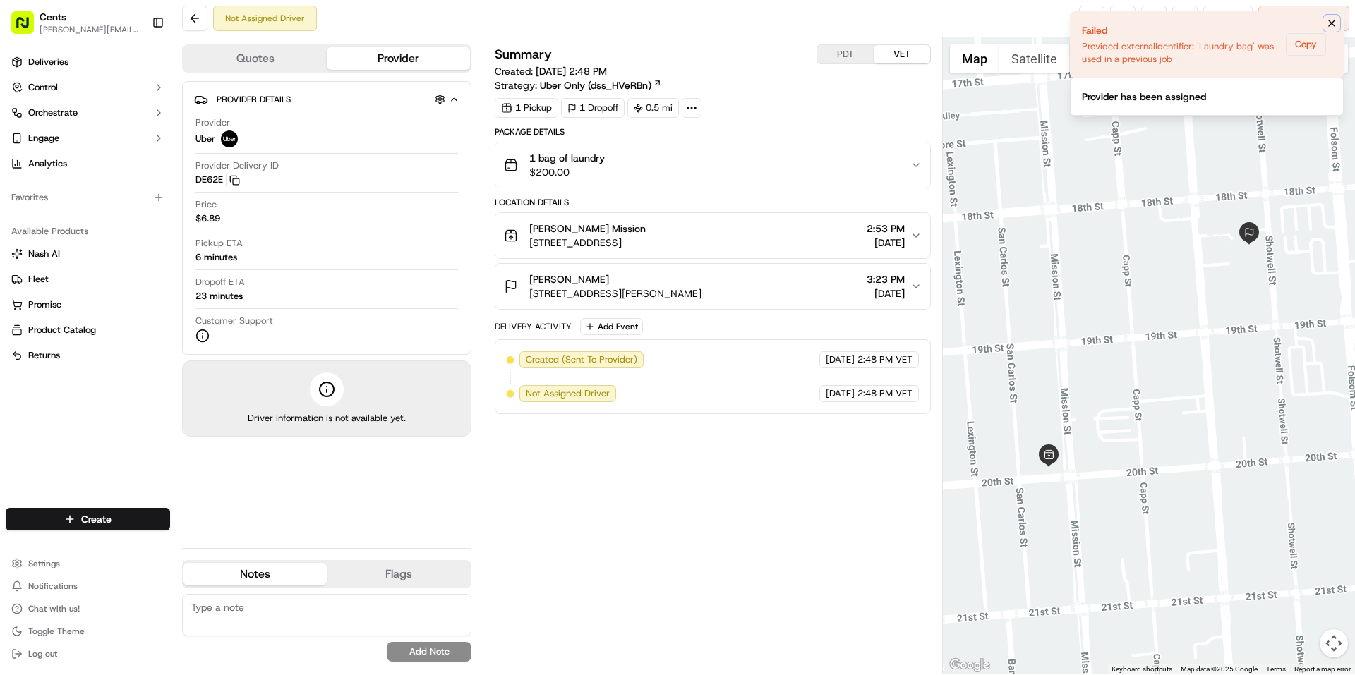
click at [1331, 27] on icon "Notifications (F8)" at bounding box center [1331, 23] width 11 height 11
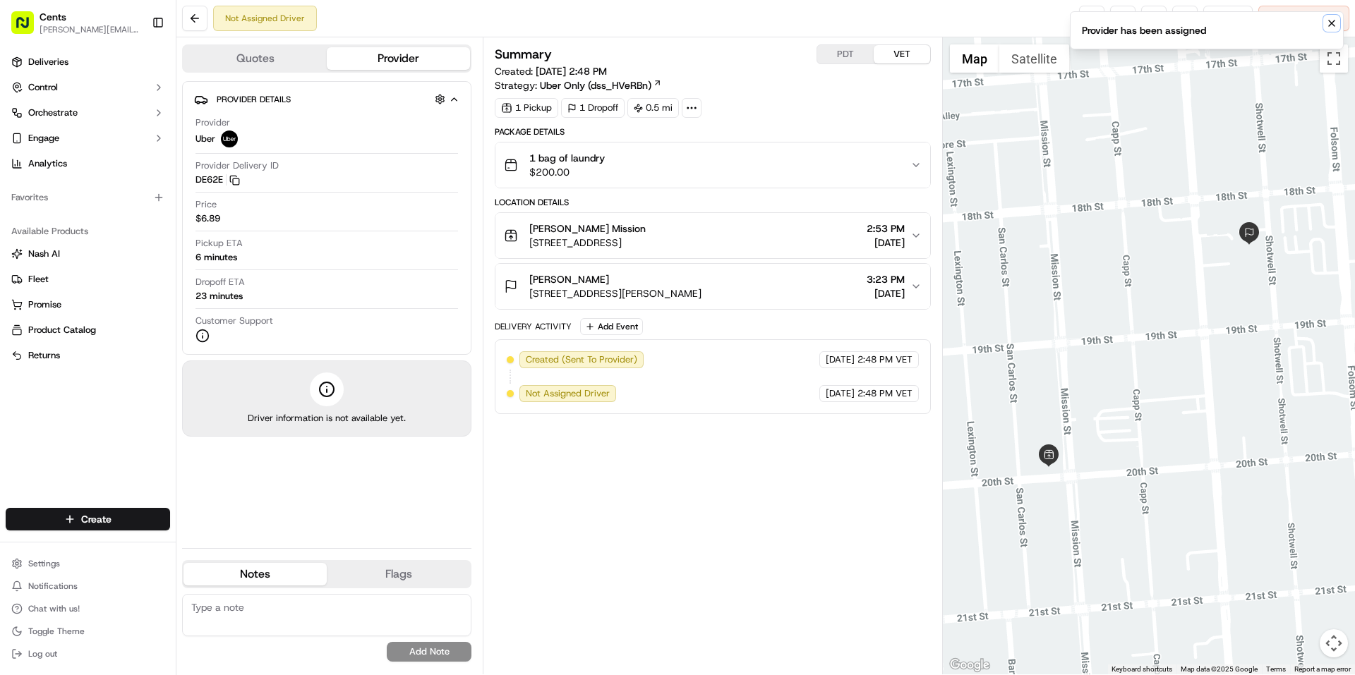
click at [1331, 26] on icon "Notifications (F8)" at bounding box center [1331, 23] width 11 height 11
click at [1093, 18] on link at bounding box center [1091, 18] width 25 height 25
